Goal: Find specific page/section: Find specific page/section

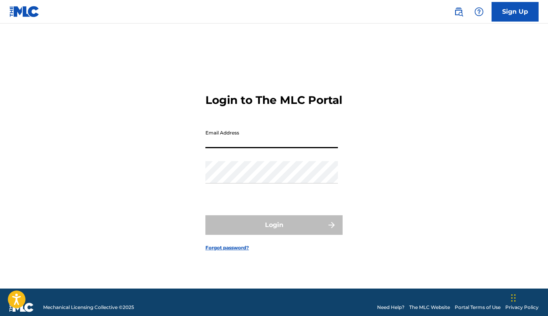
type input "[EMAIL_ADDRESS][DOMAIN_NAME]"
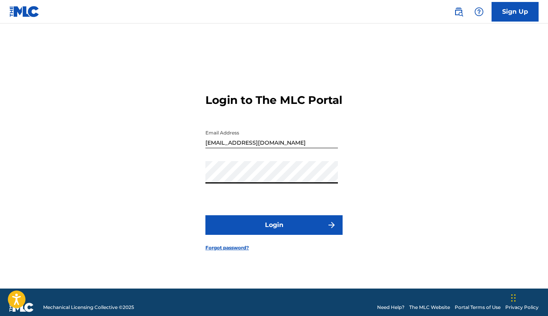
click at [251, 229] on button "Login" at bounding box center [273, 225] width 137 height 20
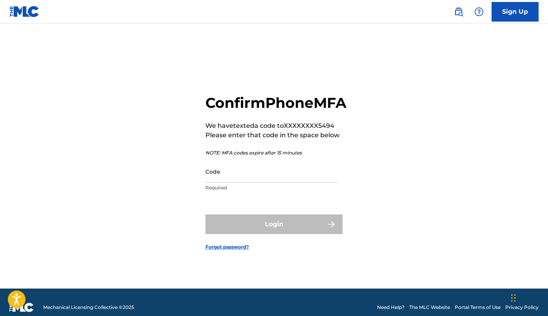
click at [263, 183] on input "Code" at bounding box center [271, 171] width 133 height 22
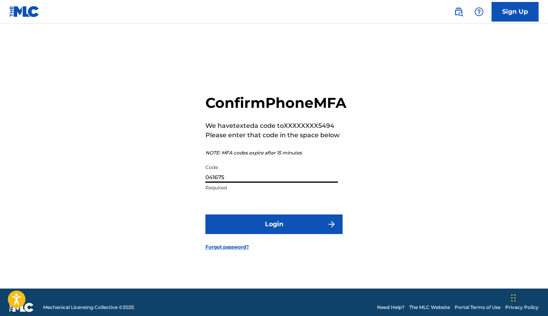
type input "041675"
click at [248, 234] on button "Login" at bounding box center [273, 224] width 137 height 20
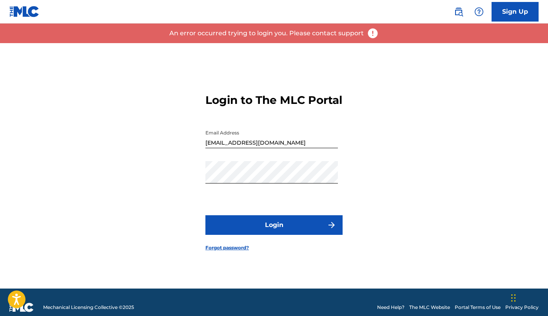
click at [271, 234] on button "Login" at bounding box center [273, 225] width 137 height 20
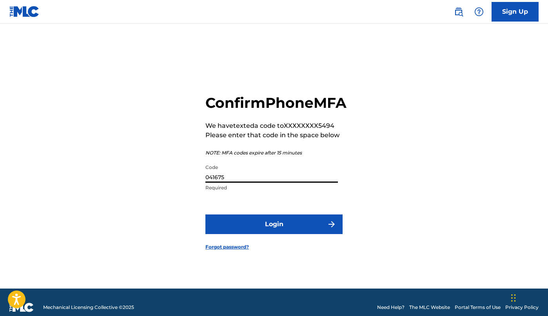
click at [228, 183] on input "041675" at bounding box center [271, 171] width 133 height 22
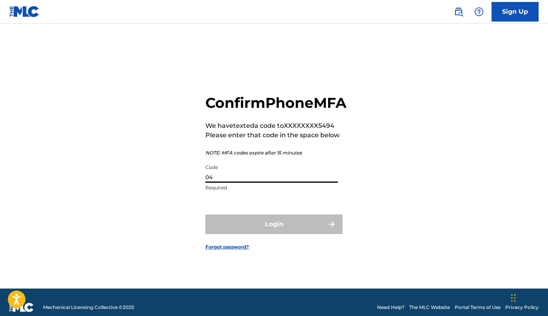
type input "0"
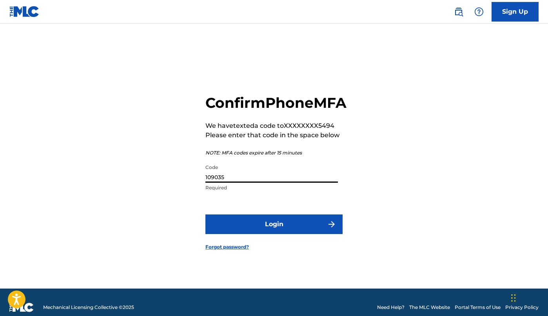
type input "109035"
click at [257, 234] on button "Login" at bounding box center [273, 224] width 137 height 20
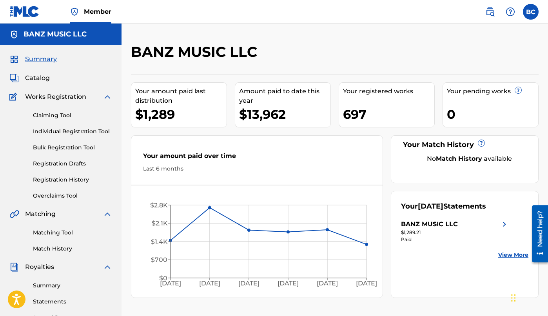
click at [38, 76] on span "Catalog" at bounding box center [37, 77] width 25 height 9
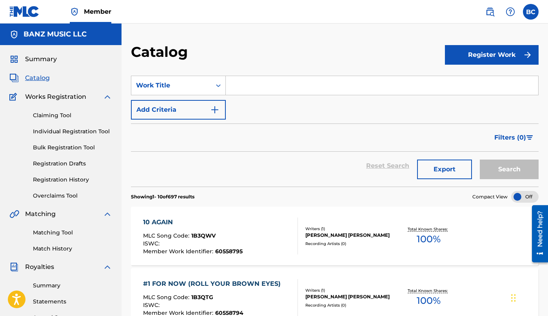
click at [247, 80] on input "Search Form" at bounding box center [382, 85] width 313 height 19
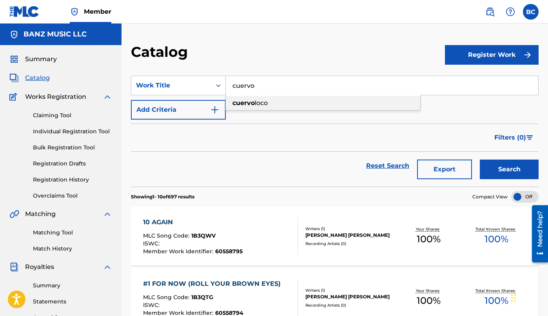
click at [266, 105] on span "loco" at bounding box center [261, 102] width 13 height 7
type input "cuervo loco"
drag, startPoint x: 507, startPoint y: 172, endPoint x: 501, endPoint y: 173, distance: 6.7
click at [507, 172] on button "Search" at bounding box center [509, 170] width 59 height 20
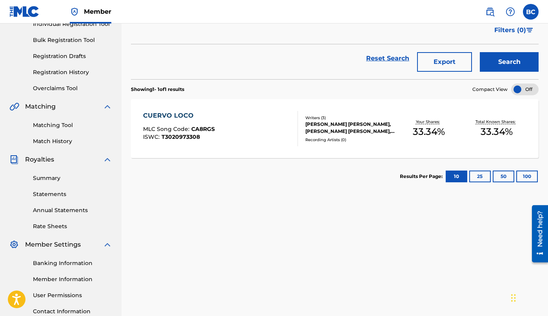
scroll to position [110, 0]
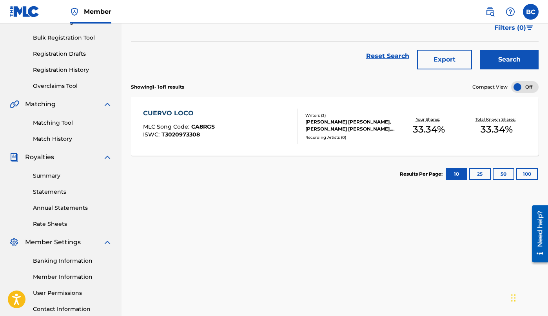
click at [187, 113] on div "CUERVO LOCO" at bounding box center [179, 113] width 72 height 9
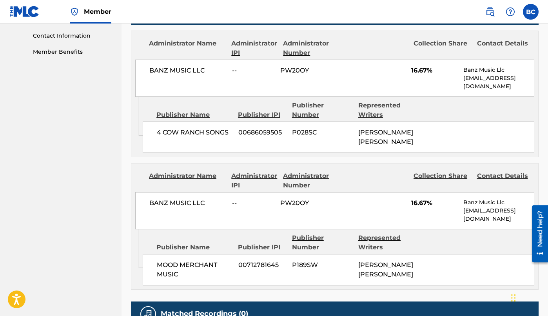
scroll to position [414, 0]
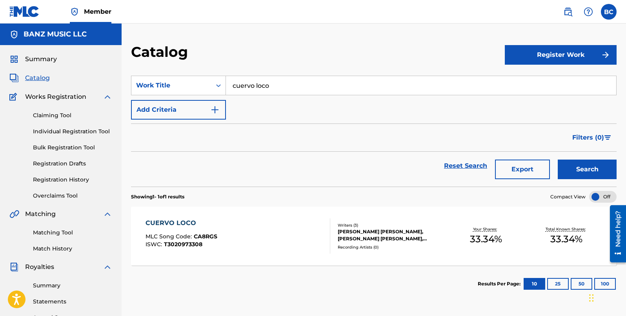
drag, startPoint x: 274, startPoint y: 86, endPoint x: 226, endPoint y: 85, distance: 47.8
click at [226, 85] on input "cuervo loco" at bounding box center [421, 85] width 390 height 19
type input "goat"
click at [197, 104] on button "Add Criteria" at bounding box center [178, 110] width 95 height 20
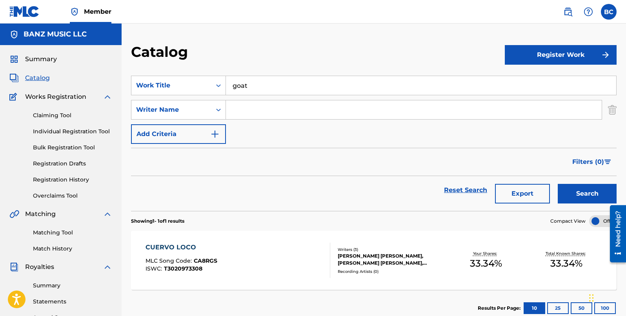
click at [240, 111] on input "Search Form" at bounding box center [414, 109] width 376 height 19
click at [548, 184] on button "Search" at bounding box center [587, 194] width 59 height 20
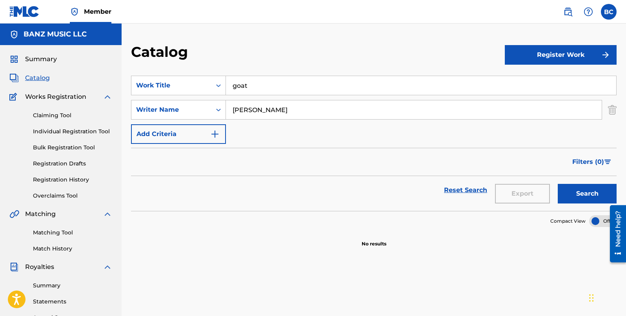
drag, startPoint x: 252, startPoint y: 109, endPoint x: 235, endPoint y: 110, distance: 16.5
click at [235, 110] on input "[PERSON_NAME]" at bounding box center [414, 109] width 376 height 19
type input "t"
click at [548, 184] on button "Search" at bounding box center [587, 194] width 59 height 20
drag, startPoint x: 251, startPoint y: 88, endPoint x: 231, endPoint y: 88, distance: 20.0
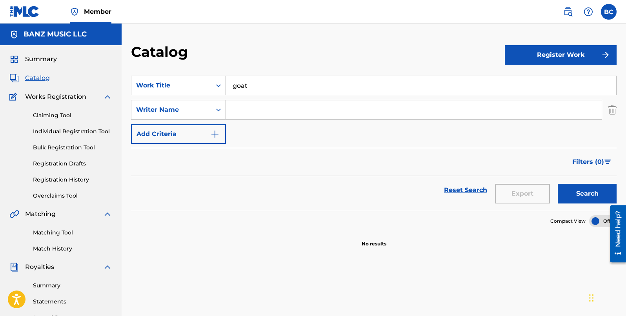
click at [231, 88] on input "goat" at bounding box center [421, 85] width 390 height 19
click at [548, 184] on button "Search" at bounding box center [587, 194] width 59 height 20
click at [242, 114] on input "Search Form" at bounding box center [414, 109] width 376 height 19
drag, startPoint x: 221, startPoint y: 84, endPoint x: 208, endPoint y: 83, distance: 12.6
click at [208, 83] on div "SearchWithCriteria297b0ddd-5a42-41ec-8814-86444136ea1b Work Title goat" at bounding box center [373, 86] width 485 height 20
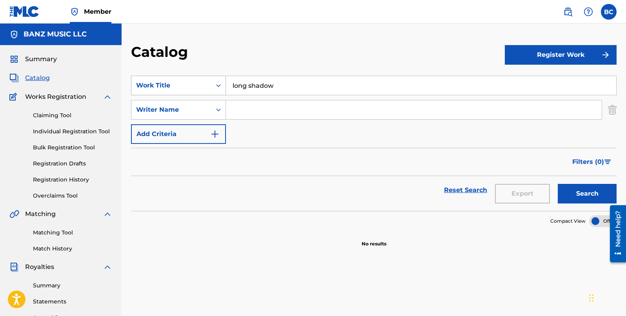
type input "long shadow"
click at [548, 184] on button "Search" at bounding box center [587, 194] width 59 height 20
type input "s"
click at [548, 184] on button "Search" at bounding box center [587, 194] width 59 height 20
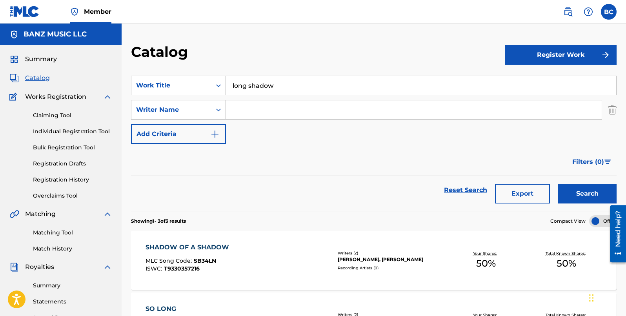
click at [249, 86] on input "long shadow" at bounding box center [421, 85] width 390 height 19
click at [548, 184] on button "Search" at bounding box center [587, 194] width 59 height 20
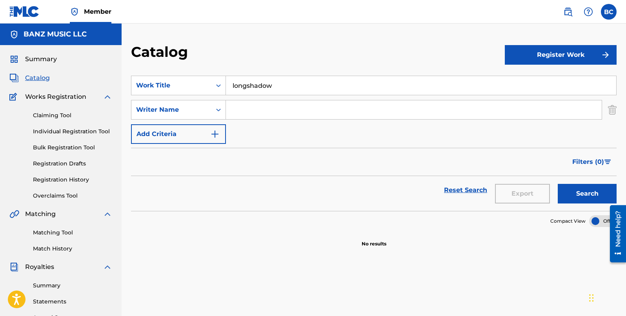
drag, startPoint x: 256, startPoint y: 83, endPoint x: 231, endPoint y: 83, distance: 24.3
click at [231, 83] on input "longshadow" at bounding box center [421, 85] width 390 height 19
type input "long shadow"
click at [548, 184] on button "Search" at bounding box center [587, 194] width 59 height 20
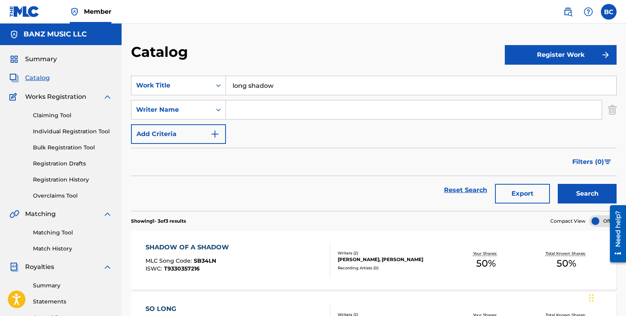
click at [250, 113] on input "Search Form" at bounding box center [414, 109] width 376 height 19
type input "[PERSON_NAME]"
click at [548, 184] on button "Search" at bounding box center [587, 194] width 59 height 20
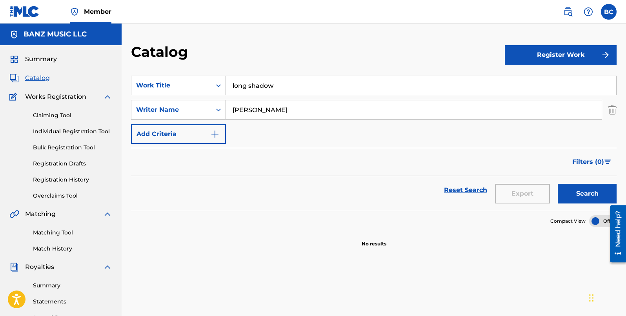
drag, startPoint x: 249, startPoint y: 86, endPoint x: 247, endPoint y: 91, distance: 5.5
click at [249, 86] on input "long shadow" at bounding box center [421, 85] width 390 height 19
type input "longshadow"
click at [548, 184] on button "Search" at bounding box center [587, 194] width 59 height 20
drag, startPoint x: 244, startPoint y: 110, endPoint x: 205, endPoint y: 113, distance: 39.3
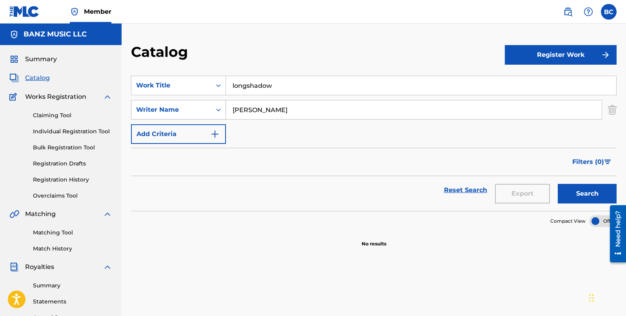
click at [205, 113] on div "SearchWithCriteria6fedaa63-86e1-4da6-a520-03bec869b4f5 Writer Name [PERSON_NAME]" at bounding box center [373, 110] width 485 height 20
click at [548, 184] on button "Search" at bounding box center [587, 194] width 59 height 20
